Goal: Share content

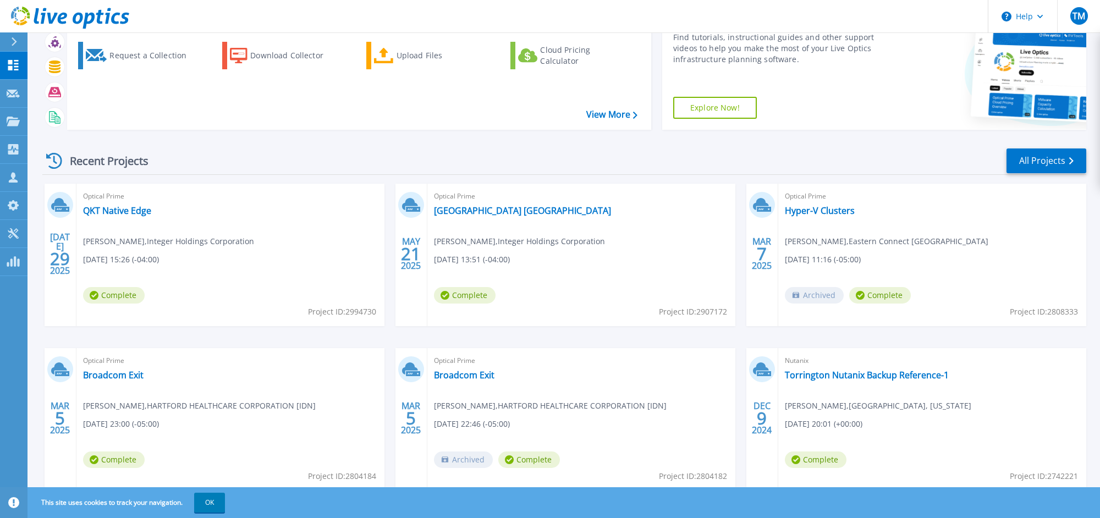
scroll to position [91, 0]
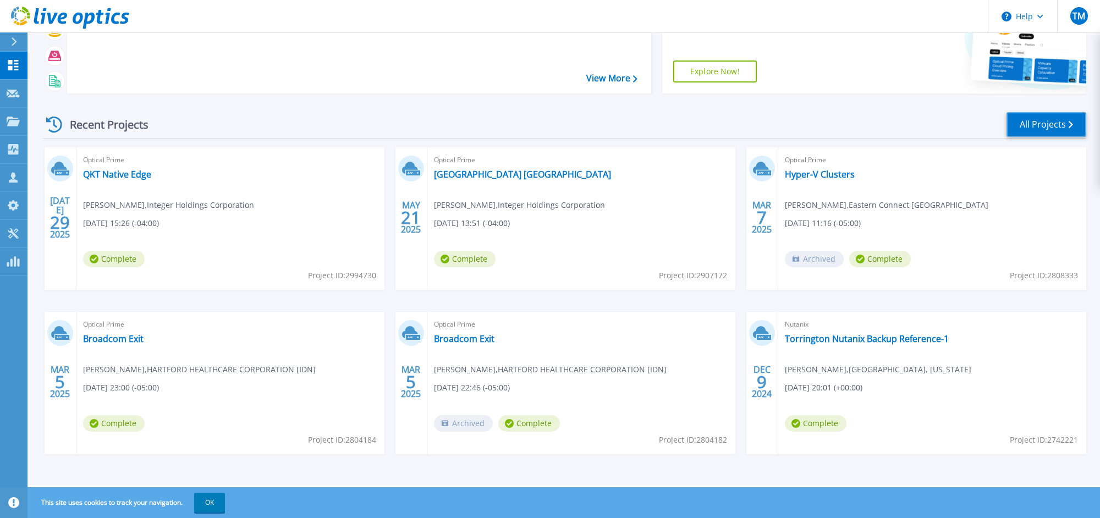
click at [1037, 125] on link "All Projects" at bounding box center [1047, 124] width 80 height 25
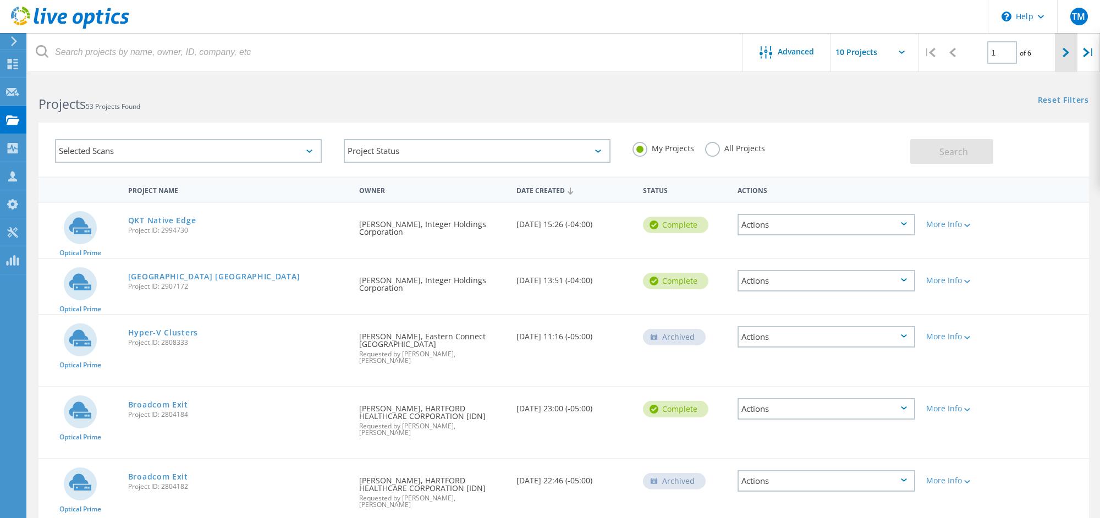
click at [1071, 52] on div at bounding box center [1066, 52] width 23 height 39
type input "2"
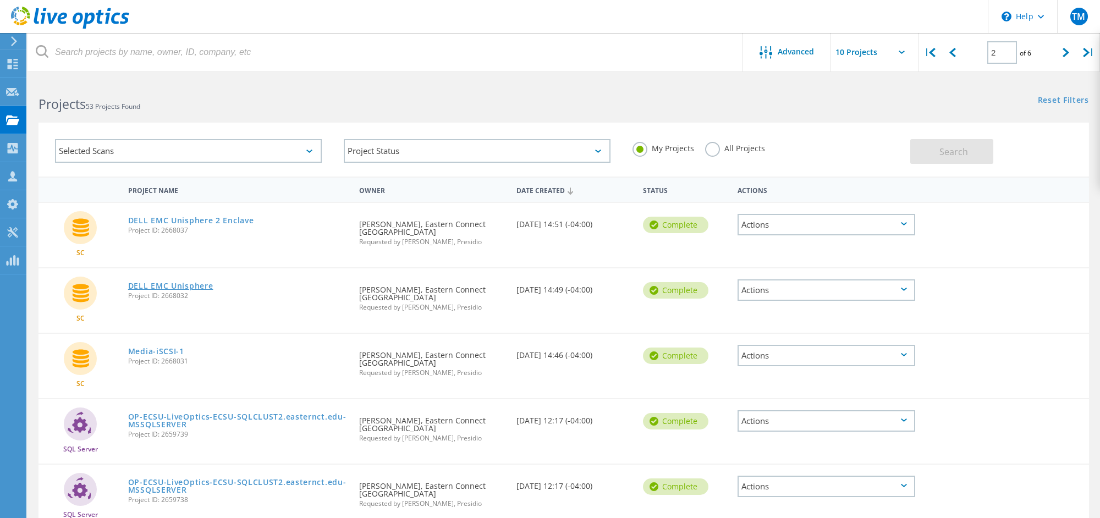
click at [156, 284] on link "DELL EMC Unisphere" at bounding box center [170, 286] width 85 height 8
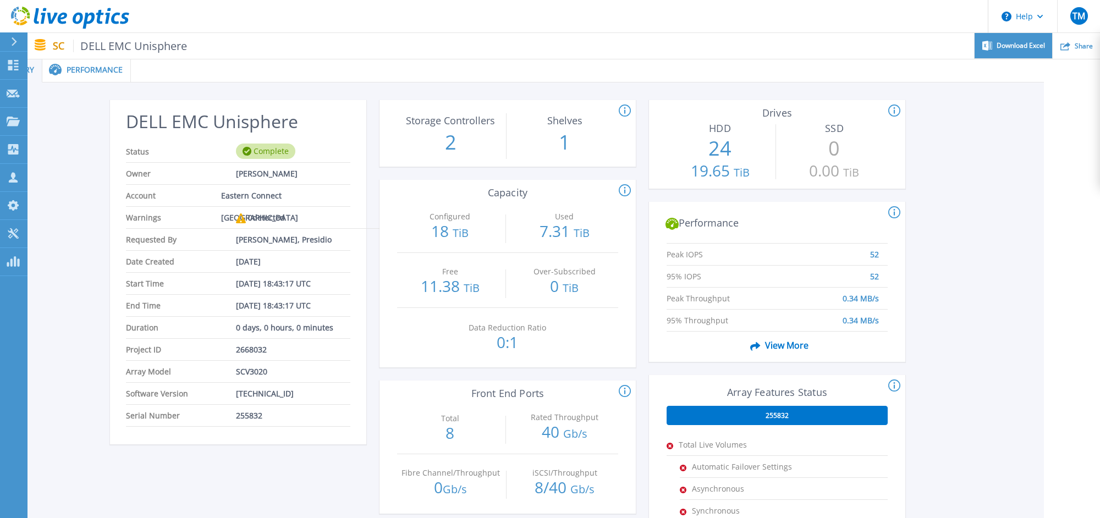
scroll to position [2, 57]
click at [1070, 49] on icon at bounding box center [1065, 46] width 10 height 10
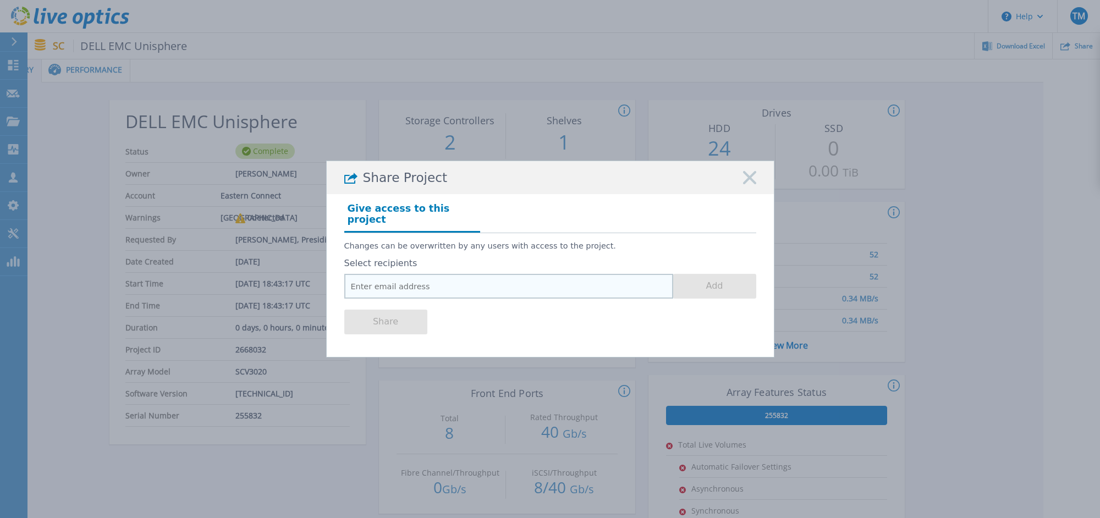
click at [384, 288] on input "email" at bounding box center [508, 286] width 329 height 25
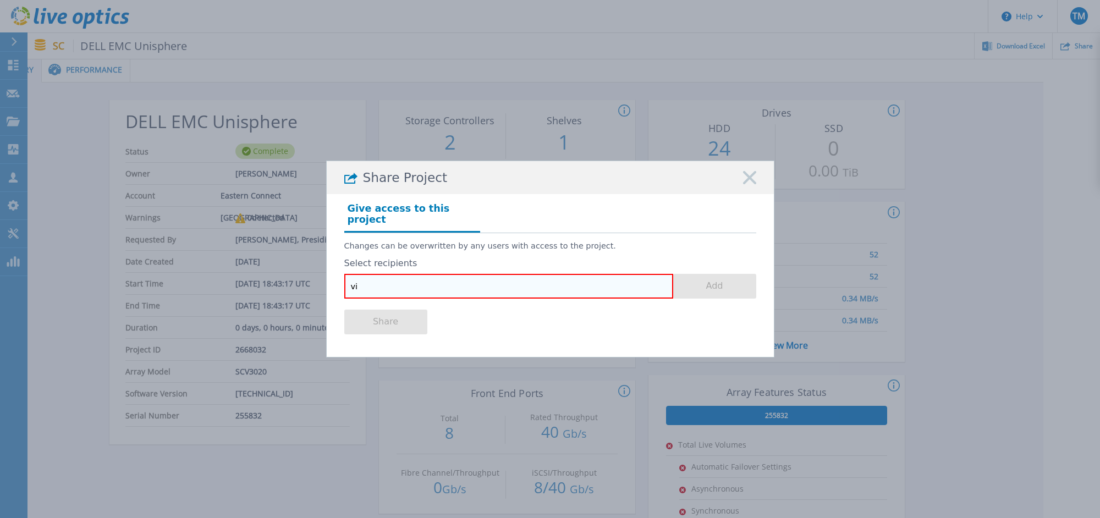
type input "v"
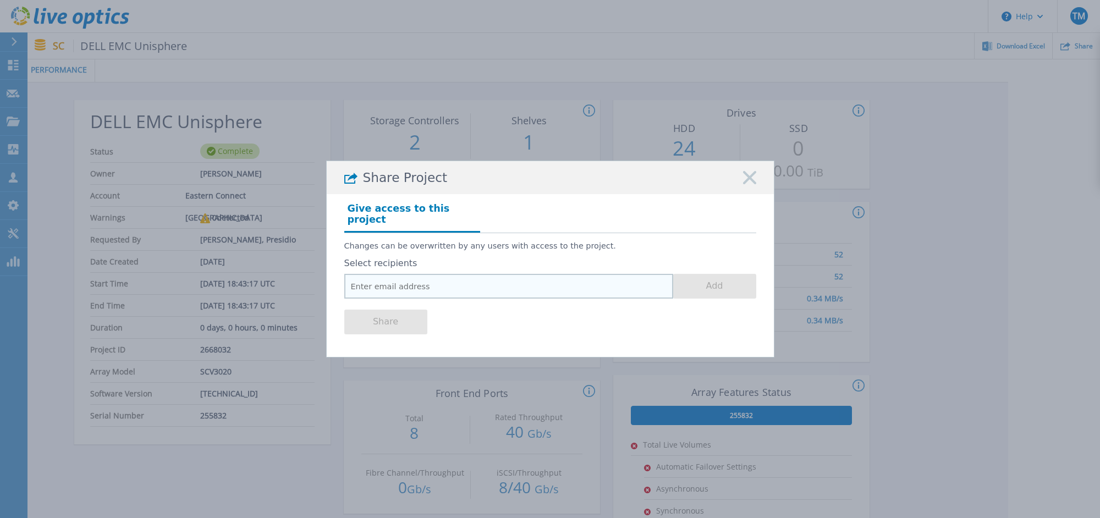
scroll to position [2, 100]
paste input "[EMAIL_ADDRESS][DOMAIN_NAME]"
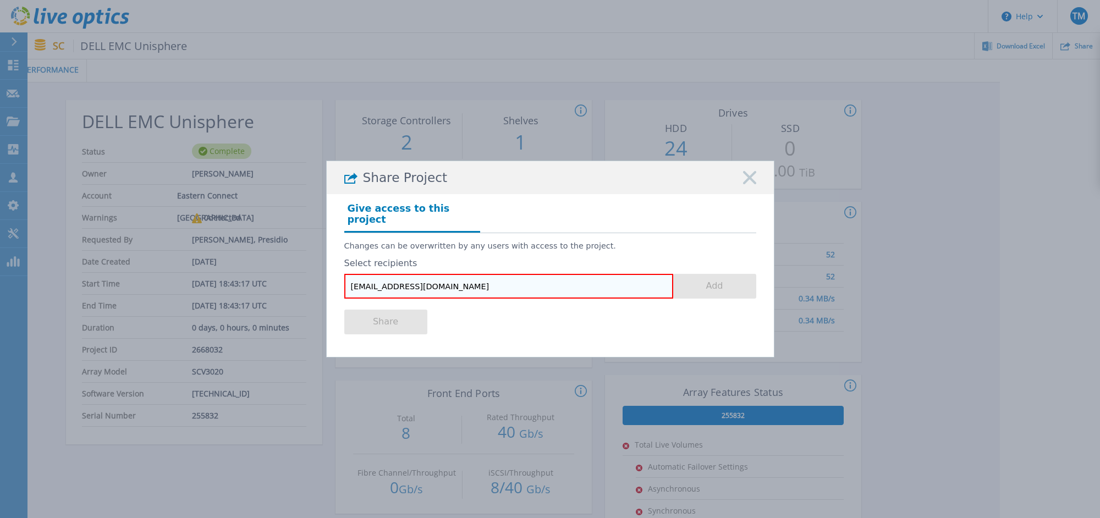
type input "[EMAIL_ADDRESS][DOMAIN_NAME]"
click at [628, 306] on div "Share" at bounding box center [550, 321] width 412 height 44
click at [564, 292] on input "[EMAIL_ADDRESS][DOMAIN_NAME]" at bounding box center [508, 286] width 329 height 25
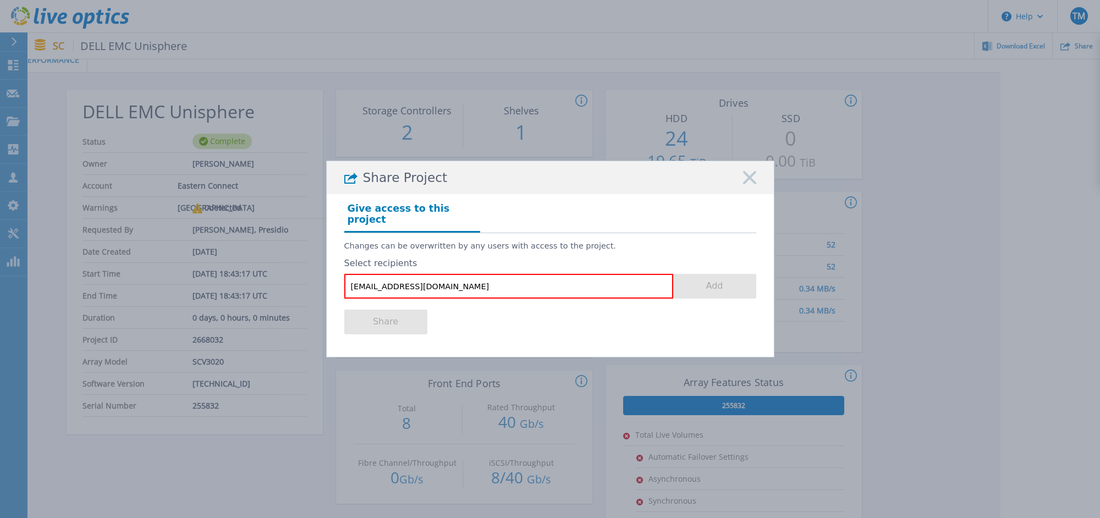
click at [414, 246] on div "Changes can be overwritten by any users with access to the project. Select reci…" at bounding box center [550, 265] width 412 height 65
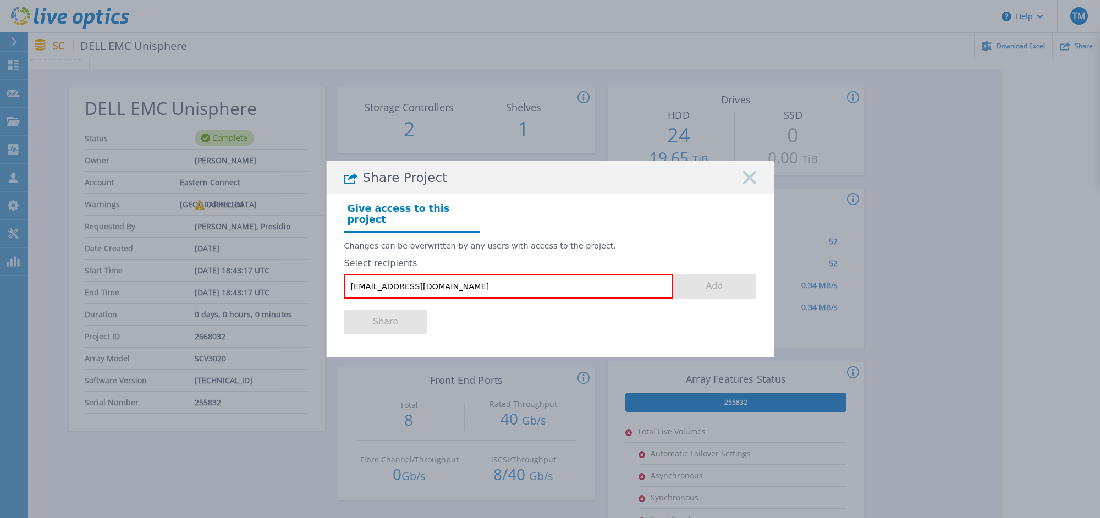
click at [440, 299] on div "Share" at bounding box center [550, 321] width 412 height 44
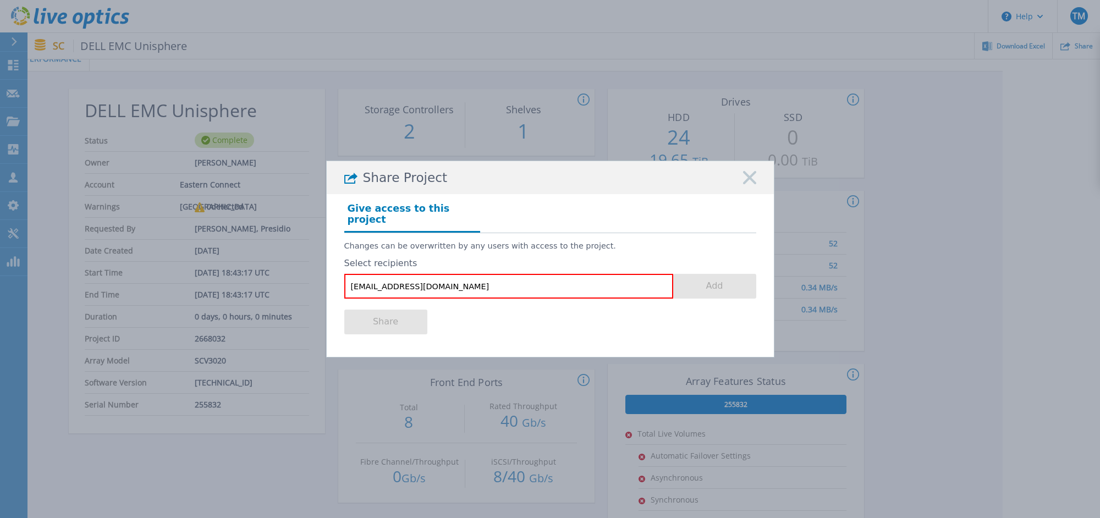
click at [754, 184] on icon at bounding box center [749, 177] width 13 height 13
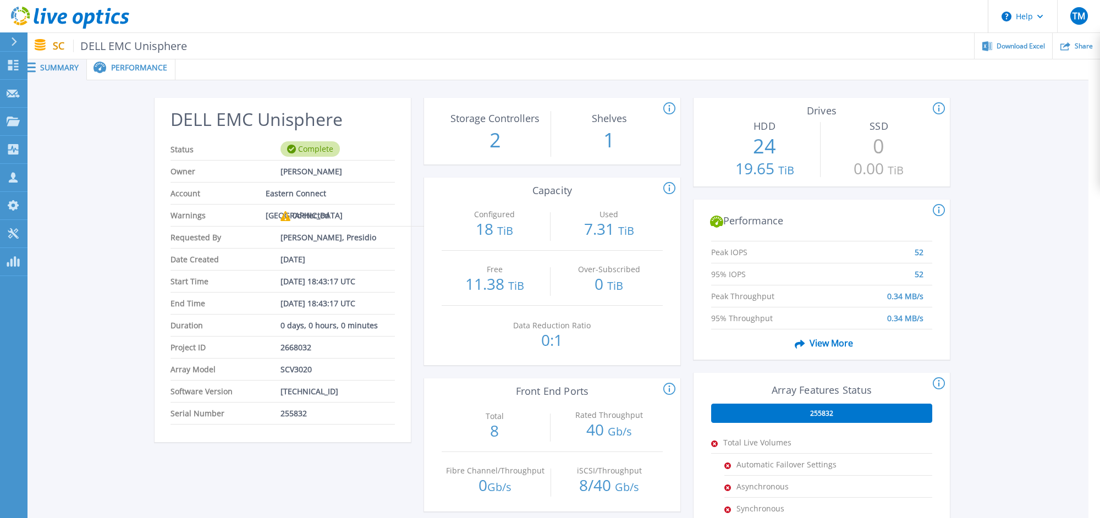
scroll to position [4, 0]
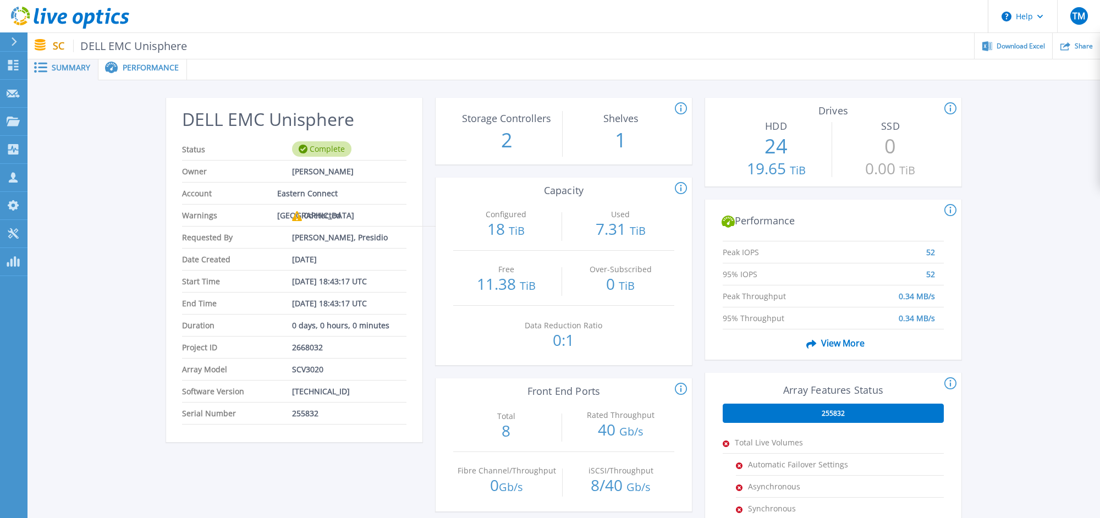
click at [150, 68] on span "Performance" at bounding box center [151, 68] width 56 height 8
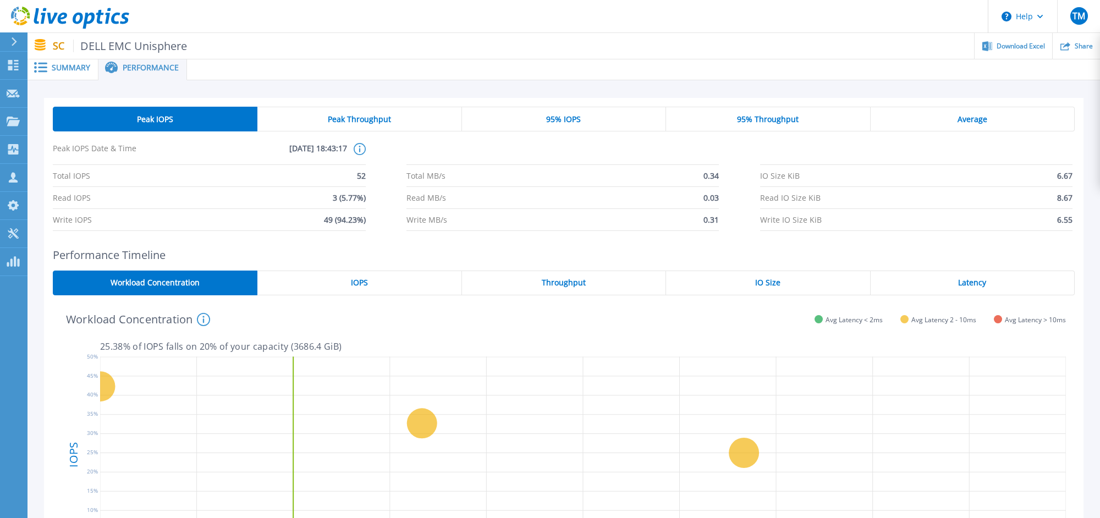
click at [75, 68] on span "Summary" at bounding box center [71, 68] width 39 height 8
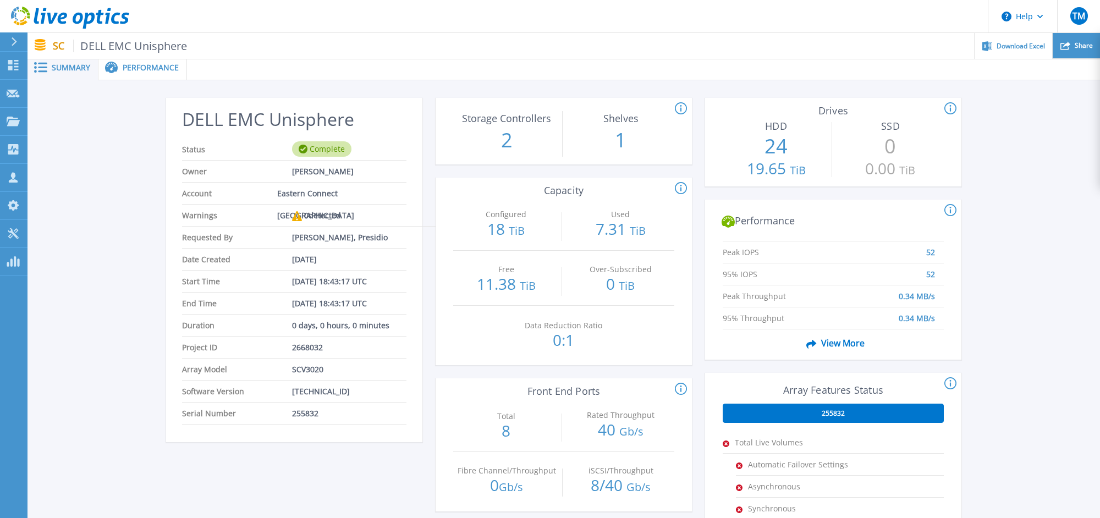
click at [1085, 49] on span "Share" at bounding box center [1084, 45] width 18 height 7
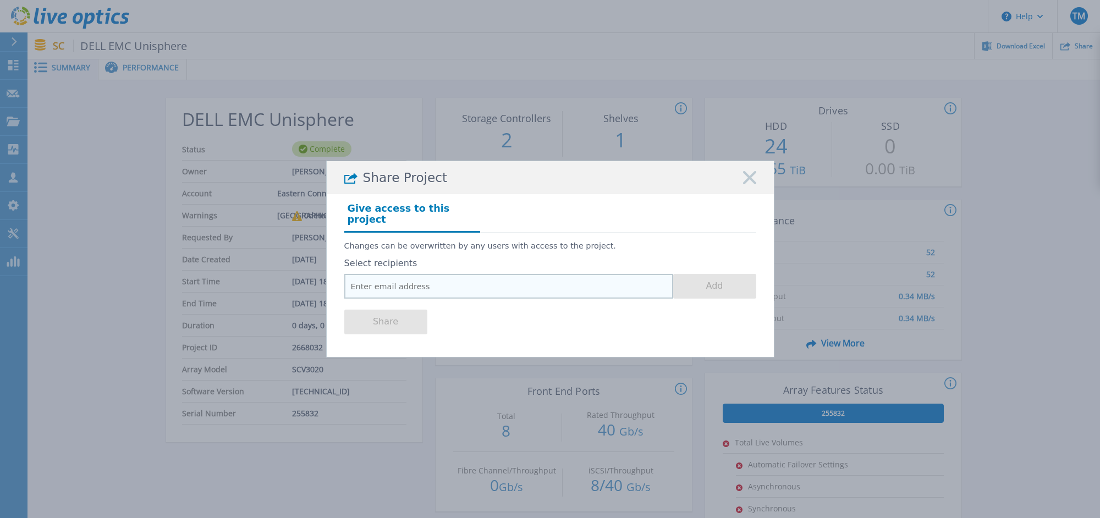
click at [425, 292] on input "email" at bounding box center [508, 286] width 329 height 25
click at [432, 290] on input "email" at bounding box center [508, 286] width 329 height 25
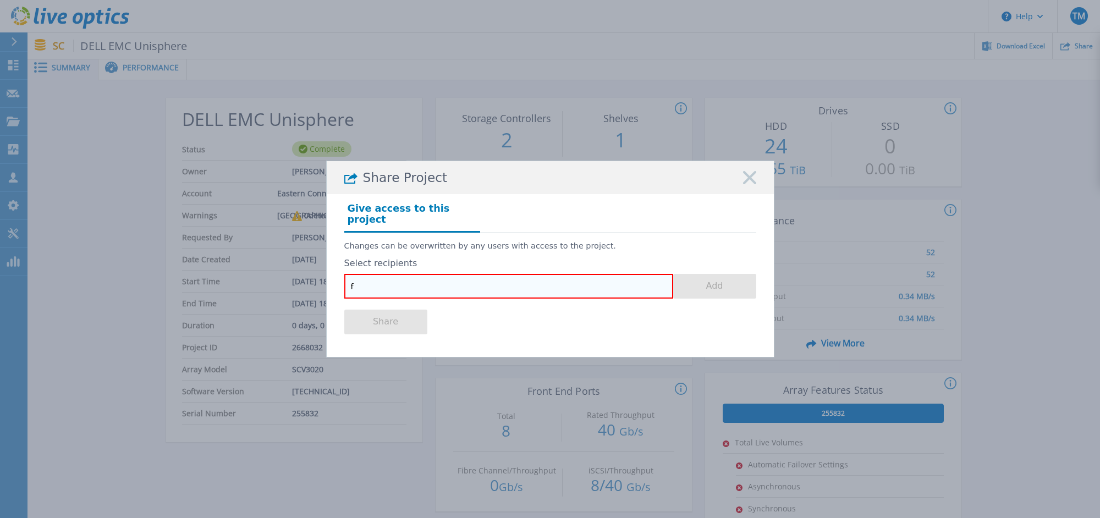
paste input "[EMAIL_ADDRESS][DOMAIN_NAME]"
type input "[EMAIL_ADDRESS][DOMAIN_NAME]"
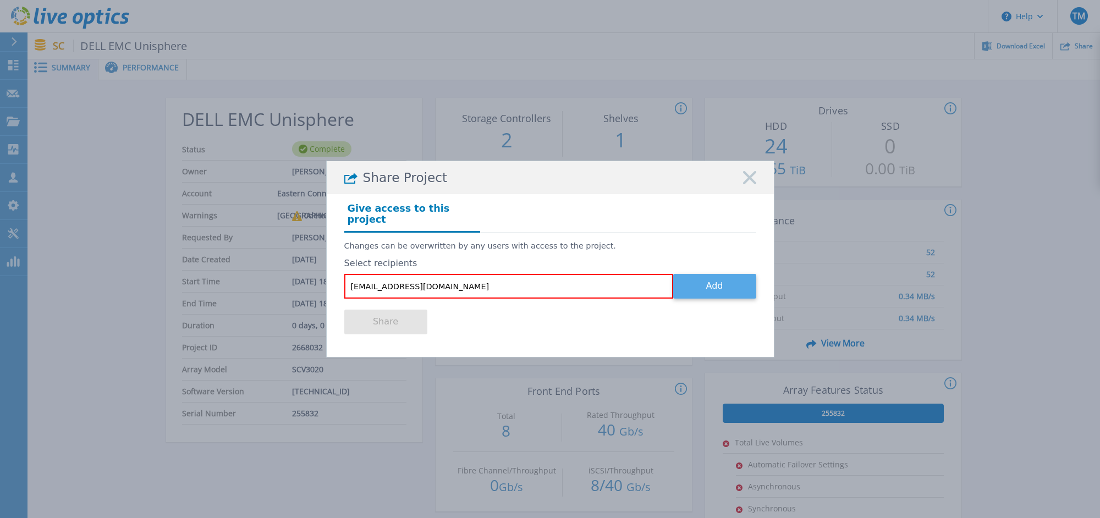
click at [708, 282] on button "Add" at bounding box center [714, 286] width 83 height 25
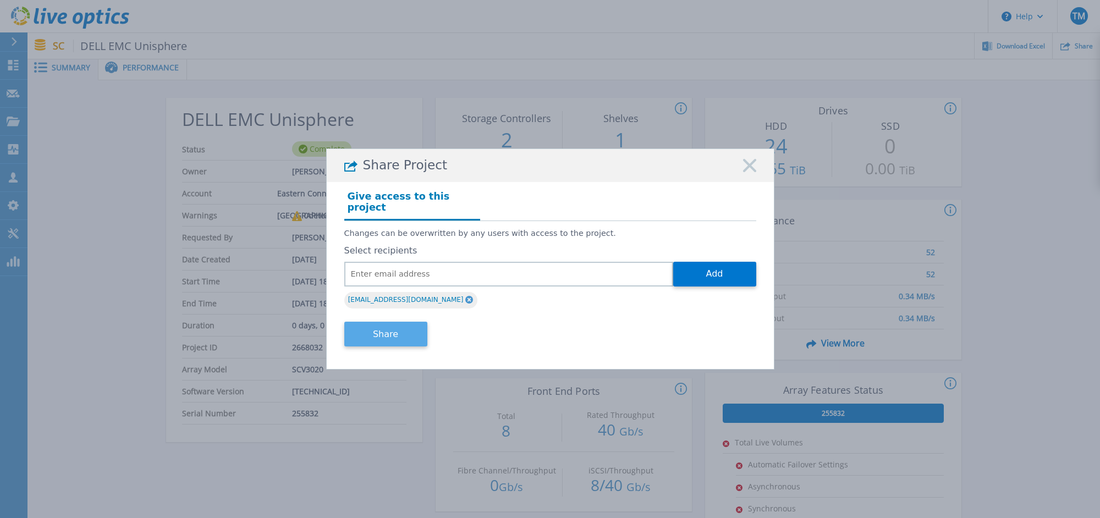
click at [392, 322] on button "Share" at bounding box center [385, 334] width 83 height 25
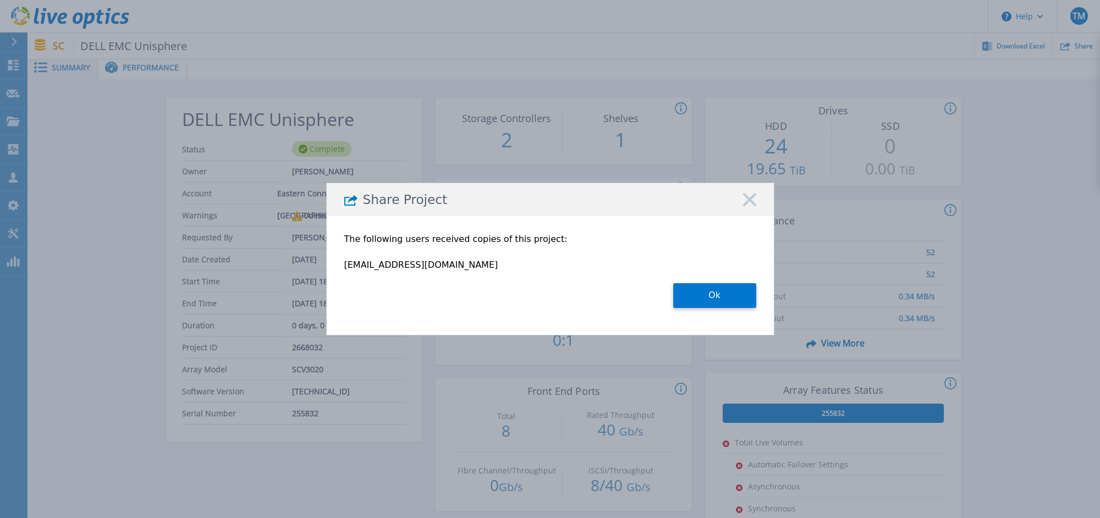
click at [747, 193] on icon at bounding box center [749, 199] width 13 height 13
